Goal: Task Accomplishment & Management: Use online tool/utility

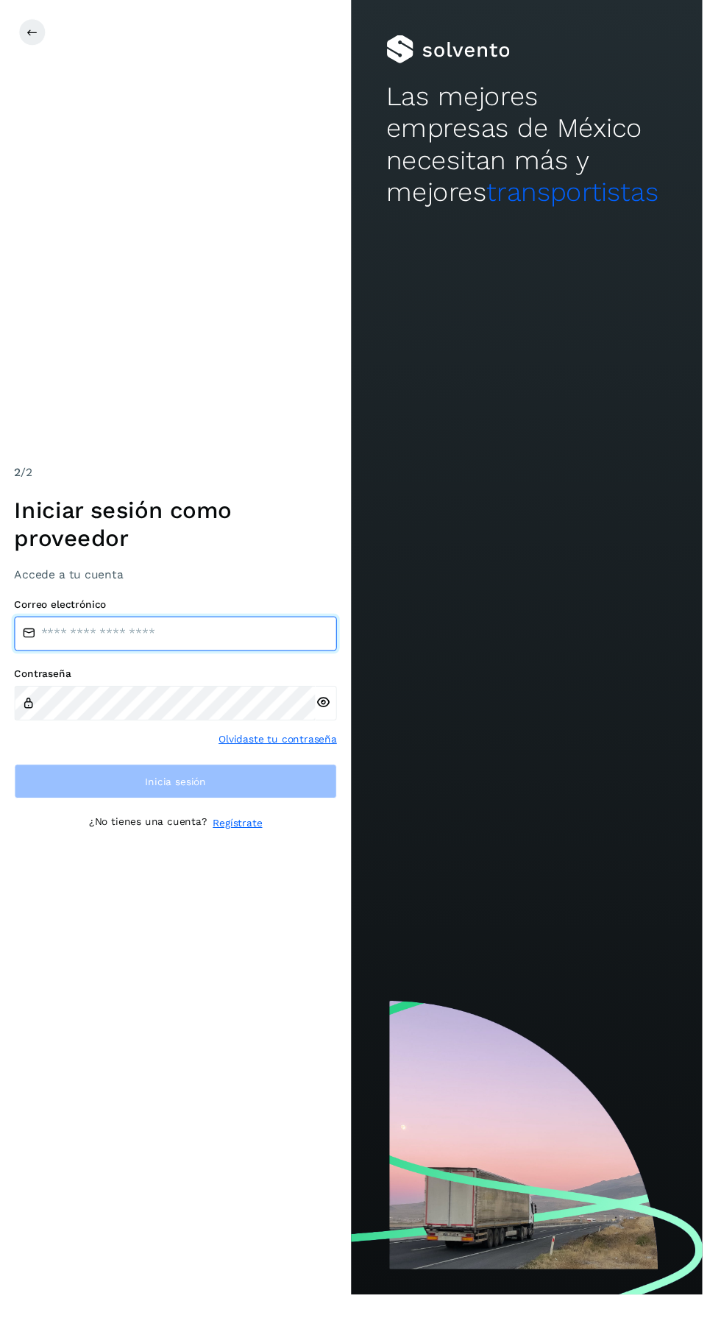
click at [59, 668] on input "email" at bounding box center [180, 650] width 331 height 35
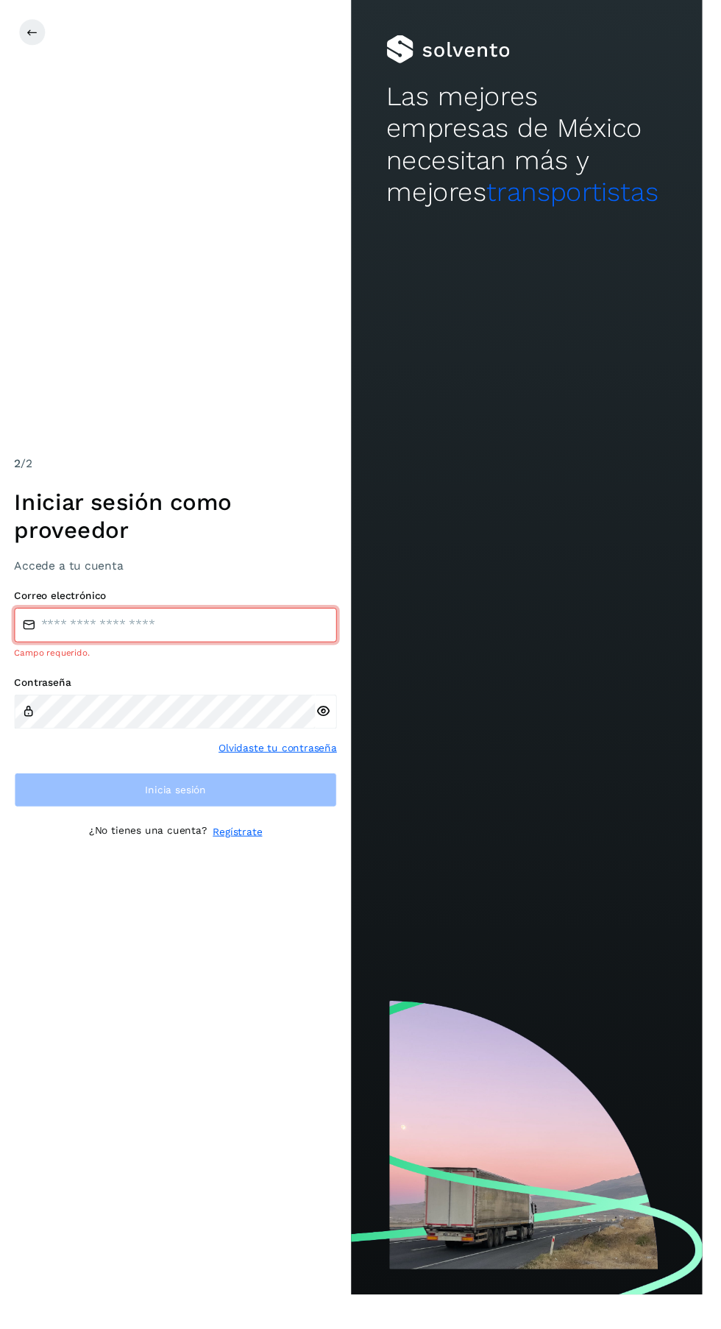
type input "**********"
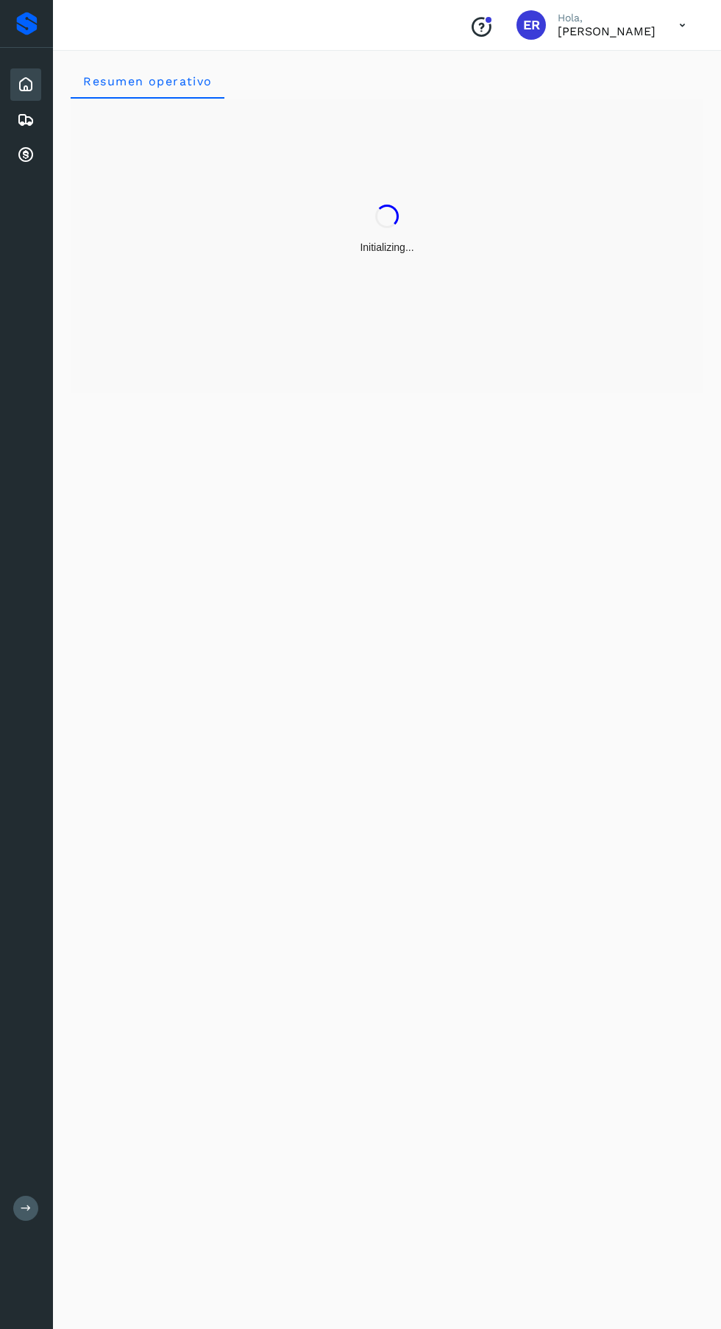
click at [25, 168] on div "Cuentas por cobrar" at bounding box center [25, 155] width 31 height 32
click at [29, 163] on icon at bounding box center [26, 155] width 18 height 18
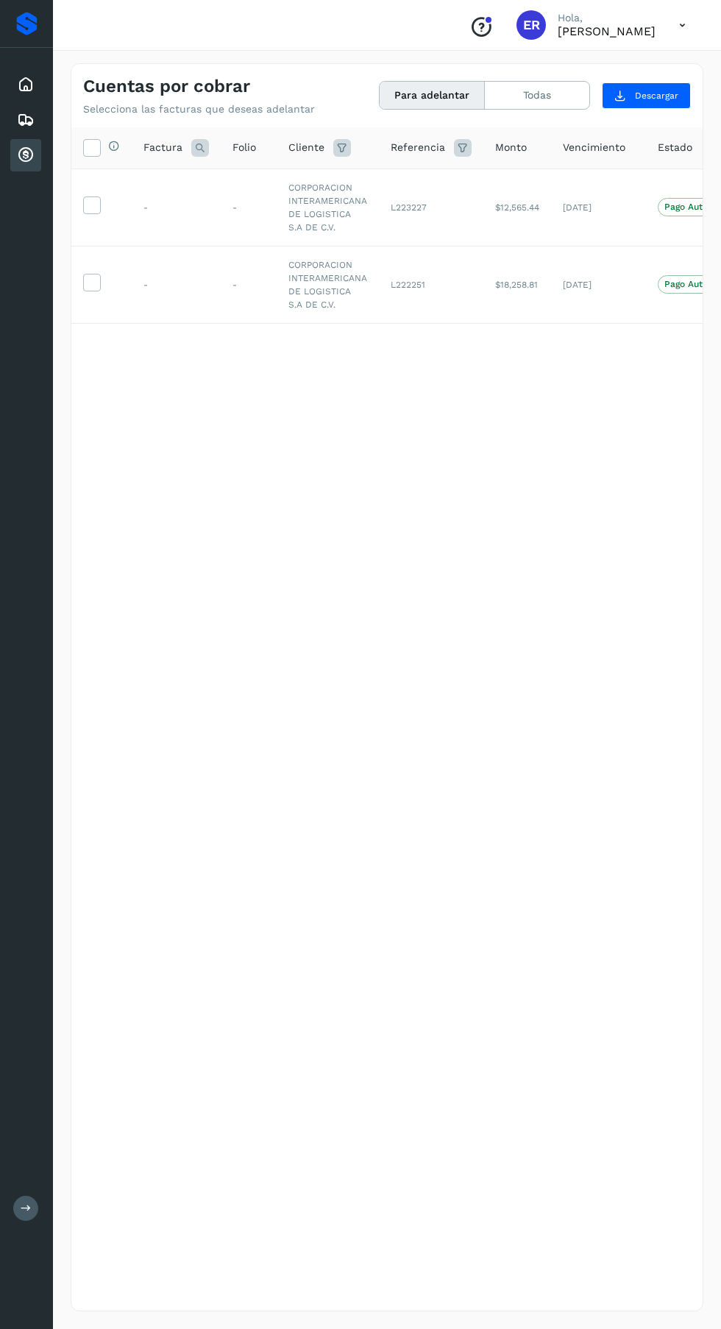
click at [93, 205] on icon at bounding box center [91, 203] width 15 height 15
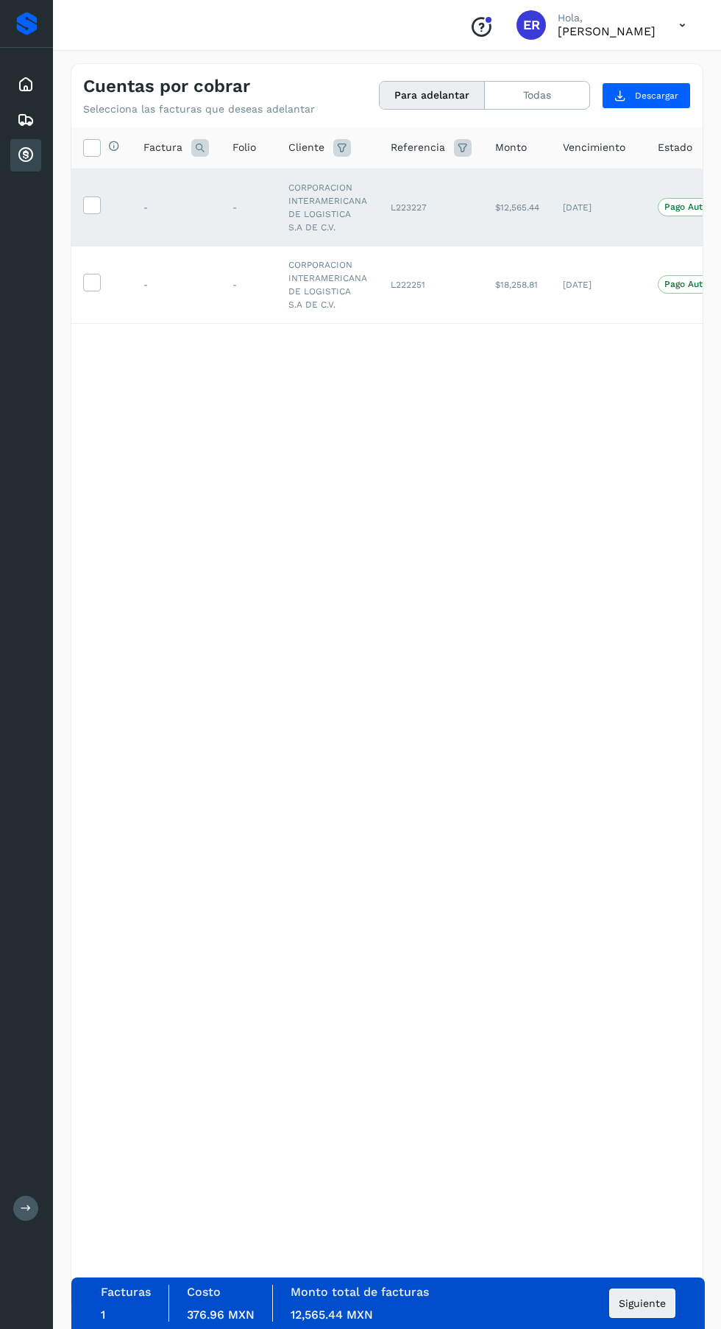
click at [91, 285] on icon at bounding box center [91, 281] width 15 height 15
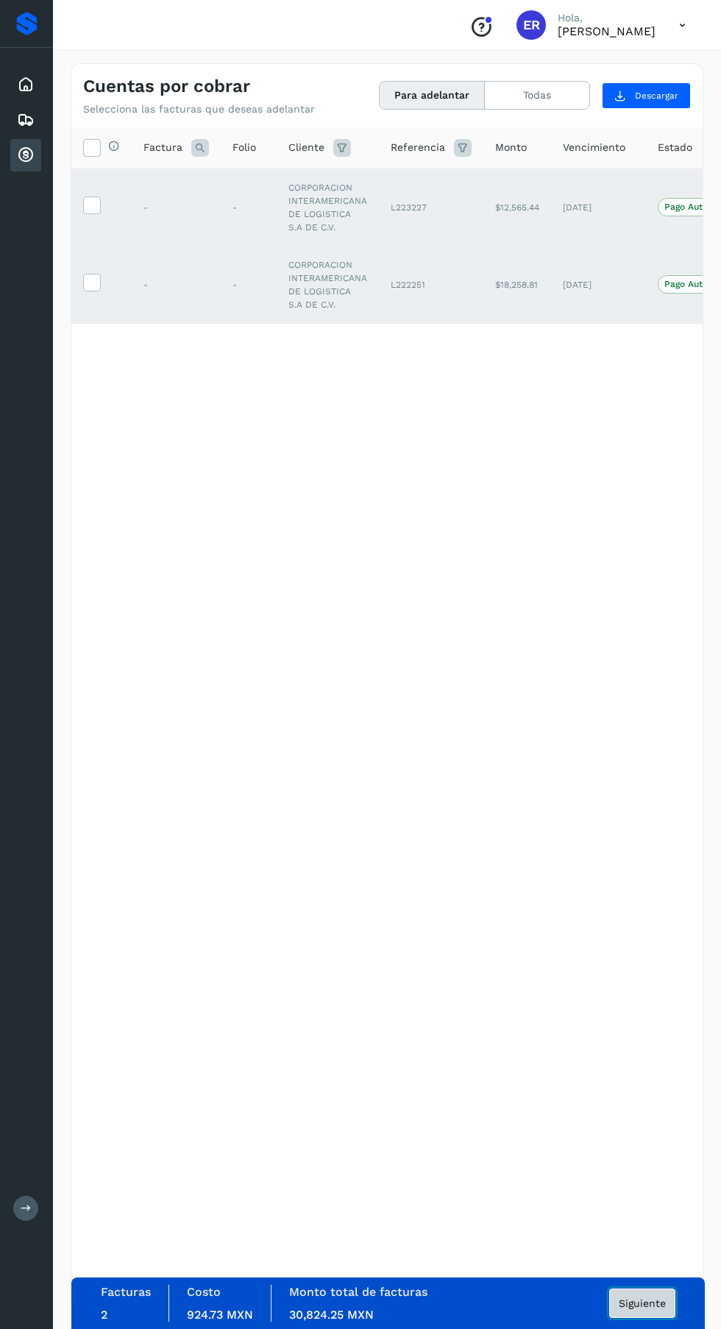
click at [653, 1298] on span "Siguiente" at bounding box center [642, 1303] width 47 height 10
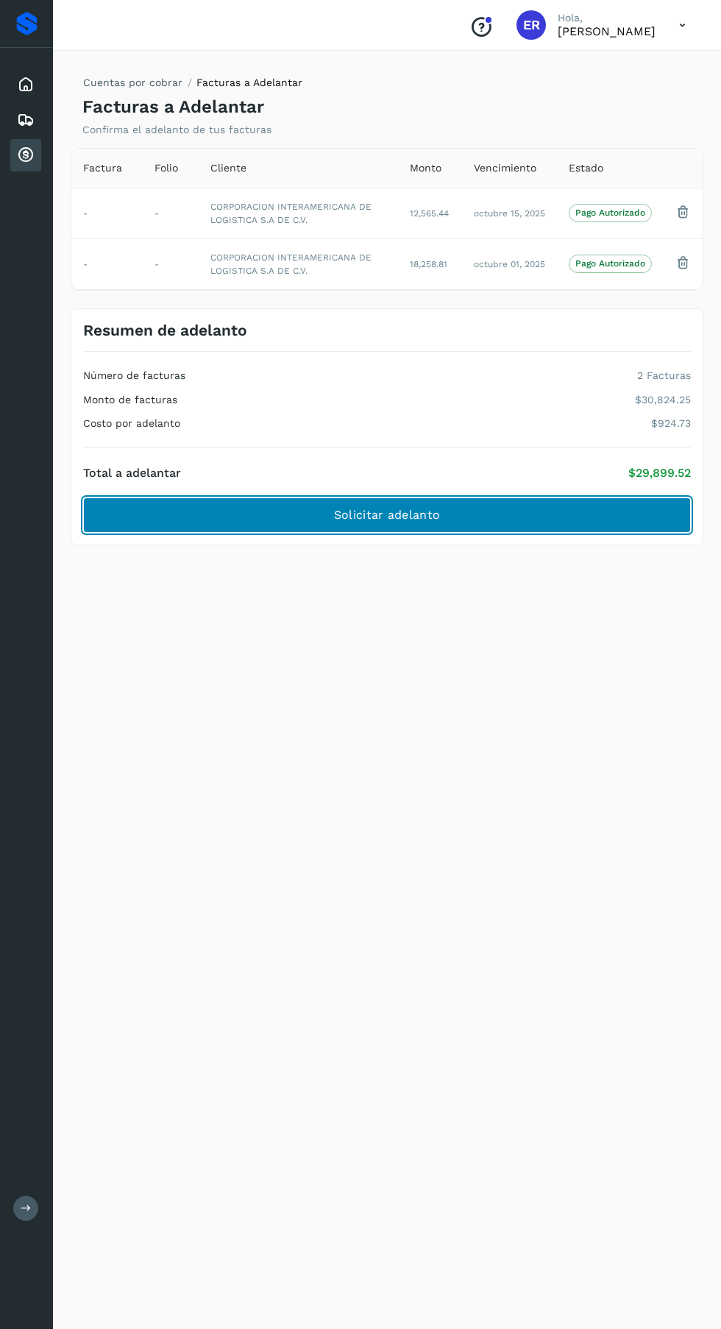
click at [533, 508] on button "Solicitar adelanto" at bounding box center [387, 514] width 608 height 35
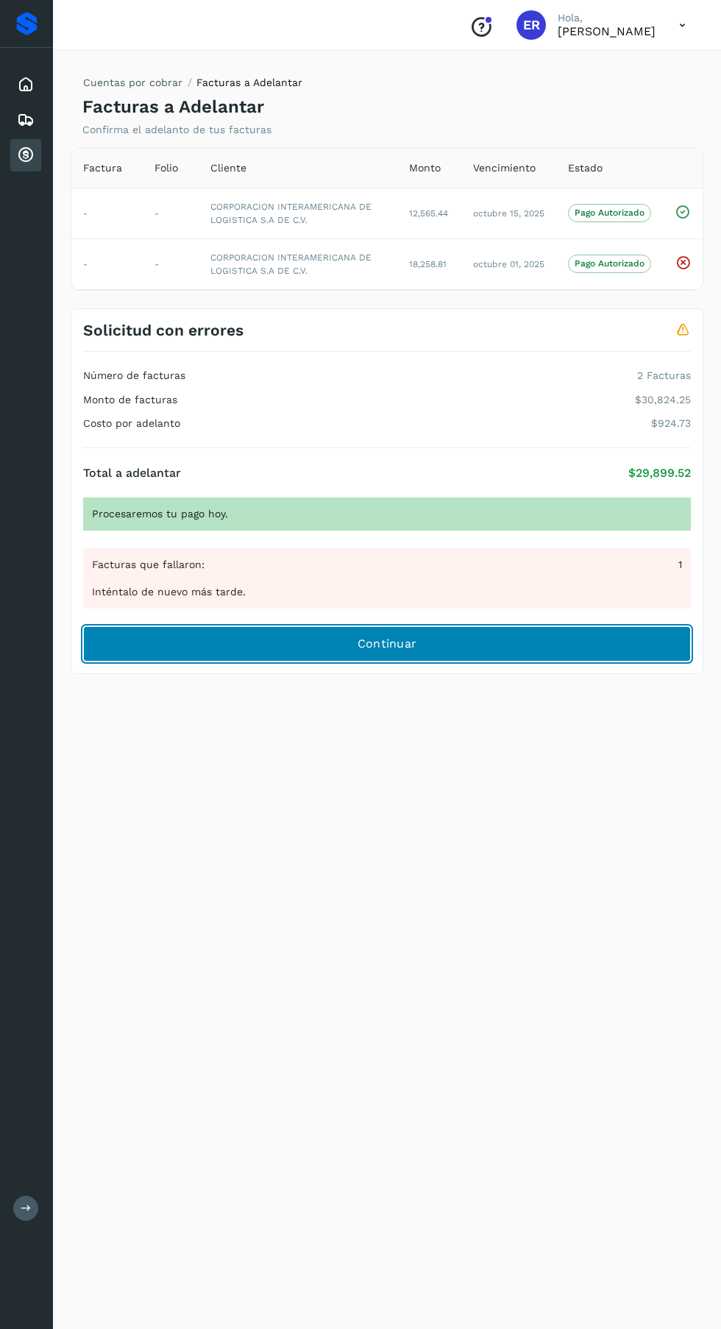
click at [527, 636] on button "Continuar" at bounding box center [387, 643] width 608 height 35
